Goal: Navigation & Orientation: Find specific page/section

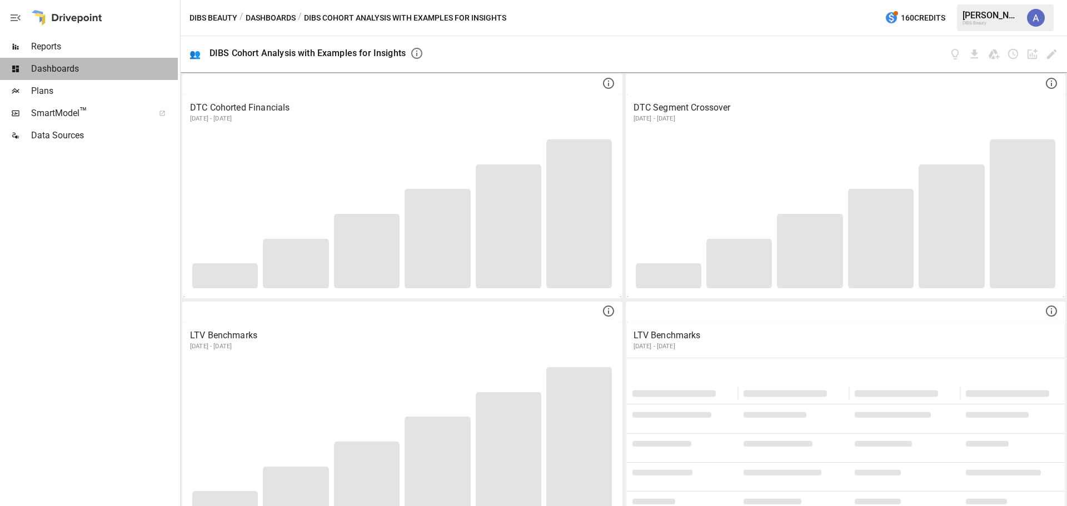
click at [92, 70] on span "Dashboards" at bounding box center [104, 68] width 147 height 13
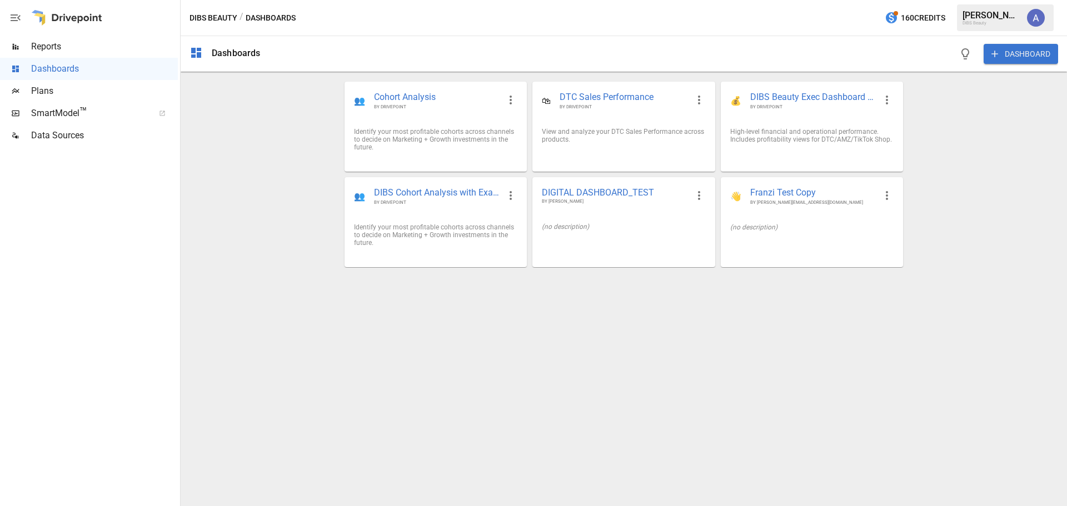
click at [93, 49] on span "Reports" at bounding box center [104, 46] width 147 height 13
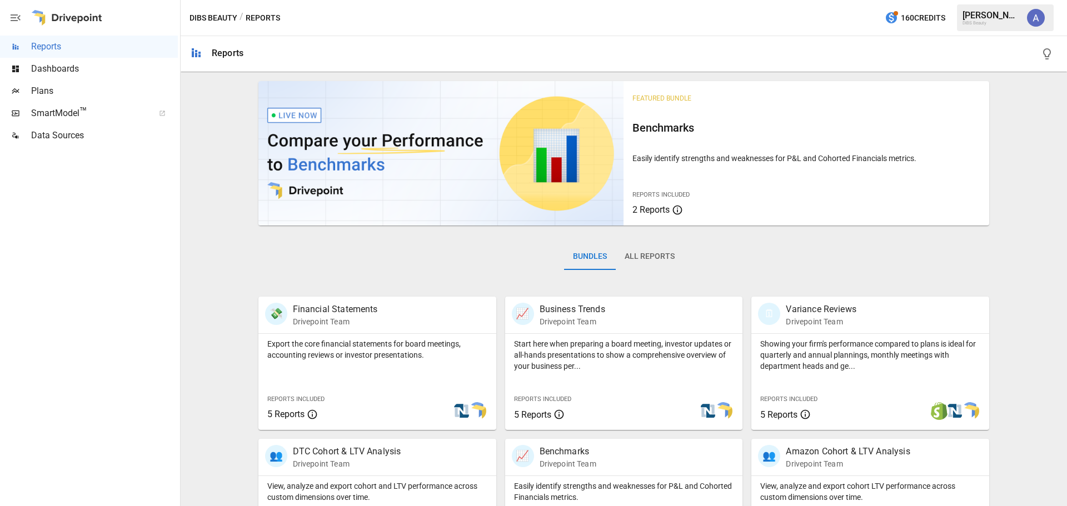
click at [86, 71] on span "Dashboards" at bounding box center [104, 68] width 147 height 13
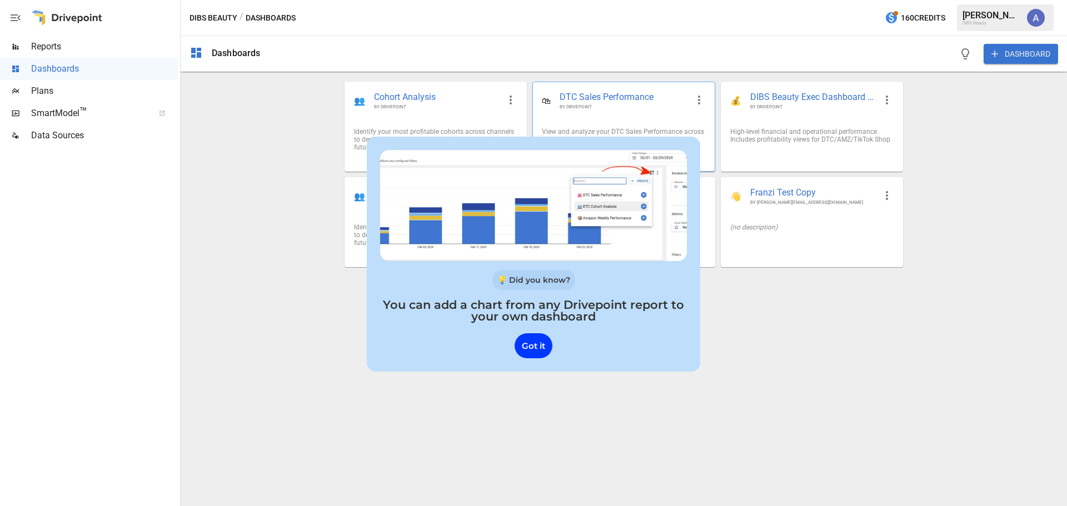
click at [632, 140] on div at bounding box center [534, 199] width 334 height 125
click at [639, 126] on div "View and analyze your DTC Sales Performance across products." at bounding box center [623, 135] width 181 height 33
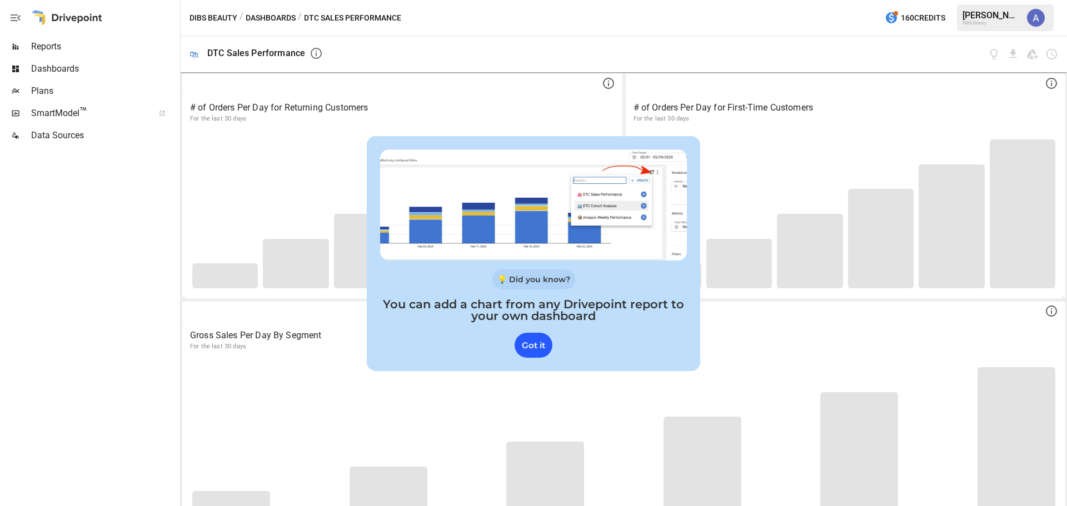
click at [537, 338] on div "Got it" at bounding box center [534, 345] width 38 height 25
